Goal: Information Seeking & Learning: Learn about a topic

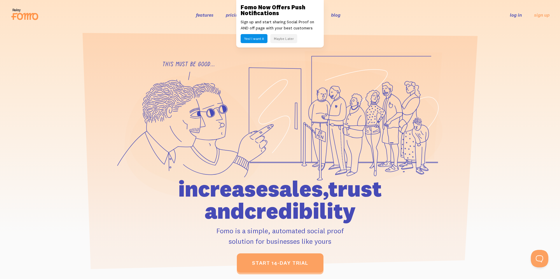
click at [277, 39] on button "Maybe Later" at bounding box center [283, 38] width 27 height 9
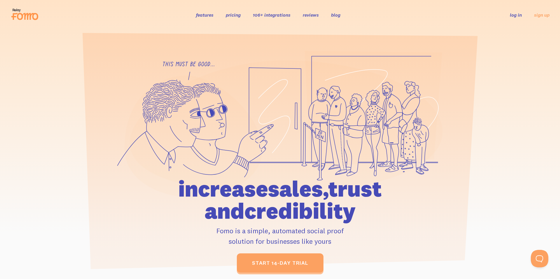
click at [237, 15] on link "pricing" at bounding box center [233, 15] width 15 height 6
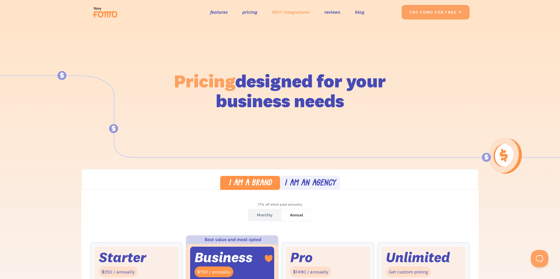
click at [285, 12] on link "100+ integrations" at bounding box center [291, 12] width 38 height 8
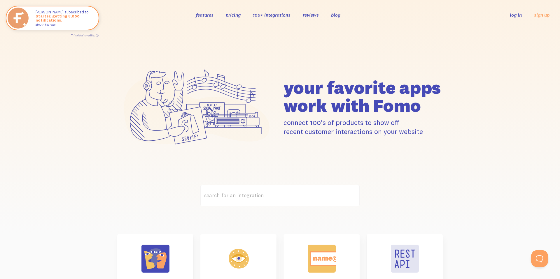
click at [233, 13] on link "pricing" at bounding box center [233, 15] width 15 height 6
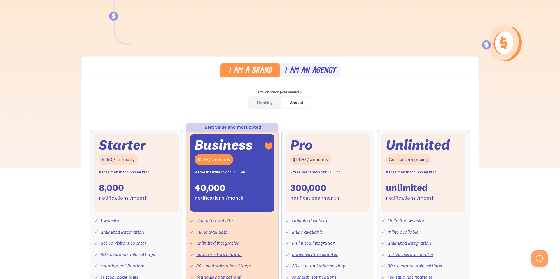
scroll to position [96, 0]
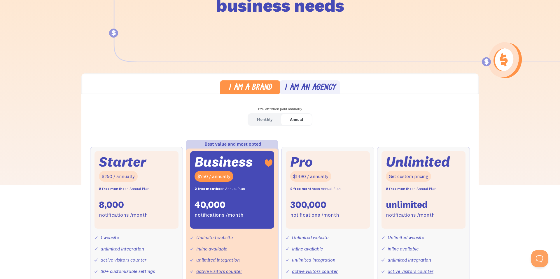
click at [301, 90] on div "I am an agency" at bounding box center [309, 88] width 51 height 8
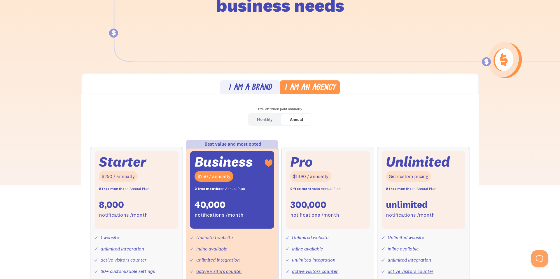
click at [262, 85] on div "I am a brand" at bounding box center [249, 88] width 43 height 8
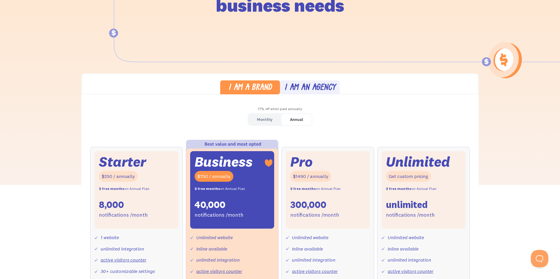
scroll to position [0, 0]
